Goal: Navigation & Orientation: Find specific page/section

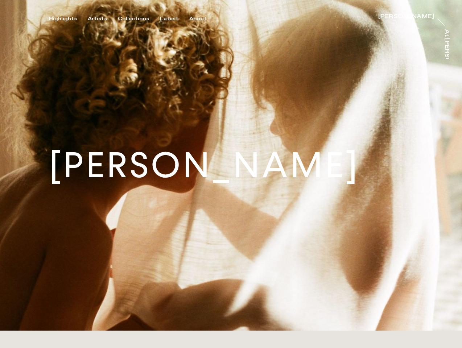
click at [231, 174] on h1 "[PERSON_NAME]" at bounding box center [204, 165] width 311 height 35
click at [68, 19] on div "Highlights" at bounding box center [63, 19] width 28 height 7
click at [102, 19] on div "Artists" at bounding box center [97, 19] width 19 height 7
click at [136, 19] on div "Collections" at bounding box center [133, 19] width 31 height 7
click at [171, 19] on div "Latest" at bounding box center [169, 19] width 18 height 7
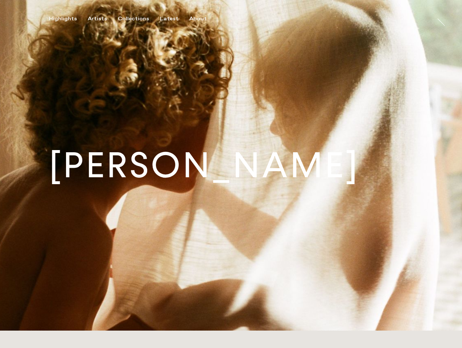
click at [199, 19] on div "About" at bounding box center [197, 19] width 17 height 7
